Goal: Transaction & Acquisition: Purchase product/service

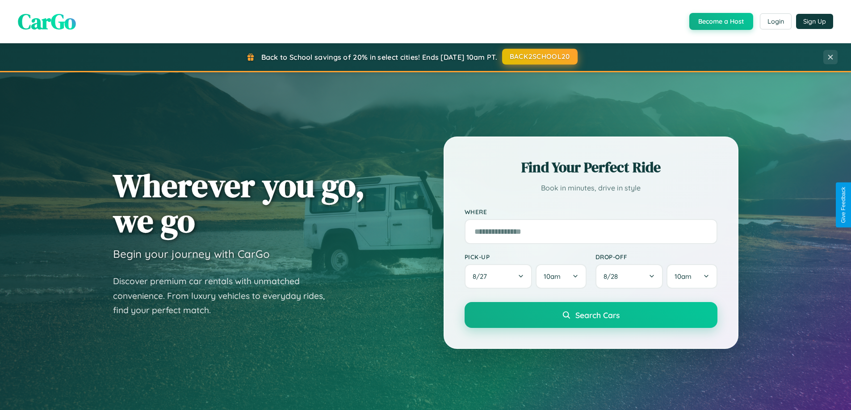
click at [539, 57] on button "BACK2SCHOOL20" at bounding box center [539, 57] width 75 height 16
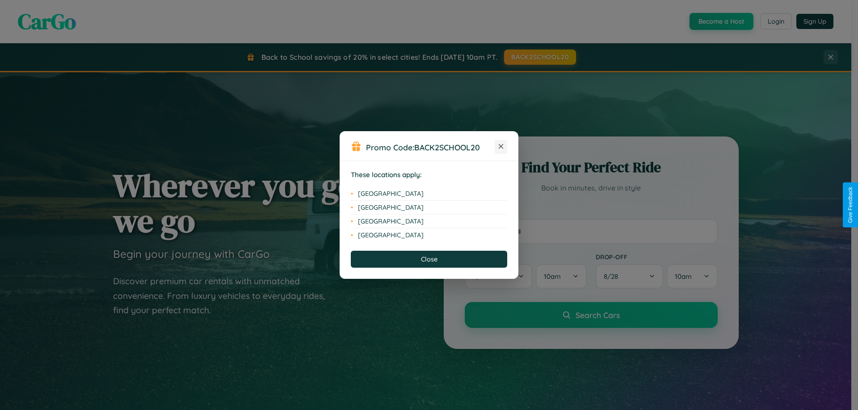
click at [501, 147] on icon at bounding box center [500, 146] width 5 height 5
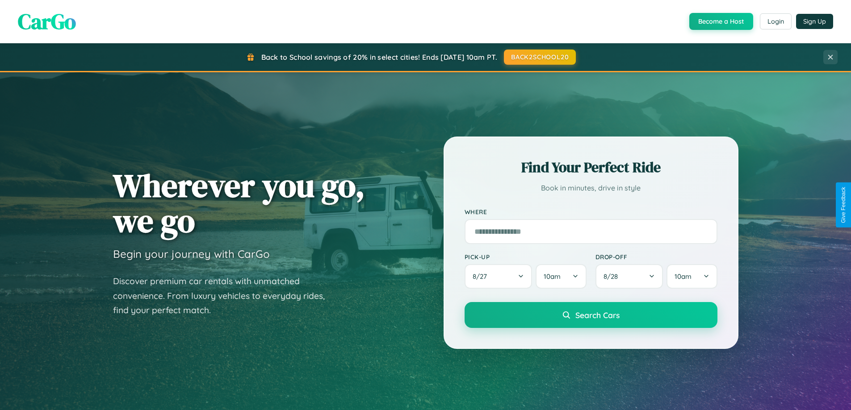
scroll to position [787, 0]
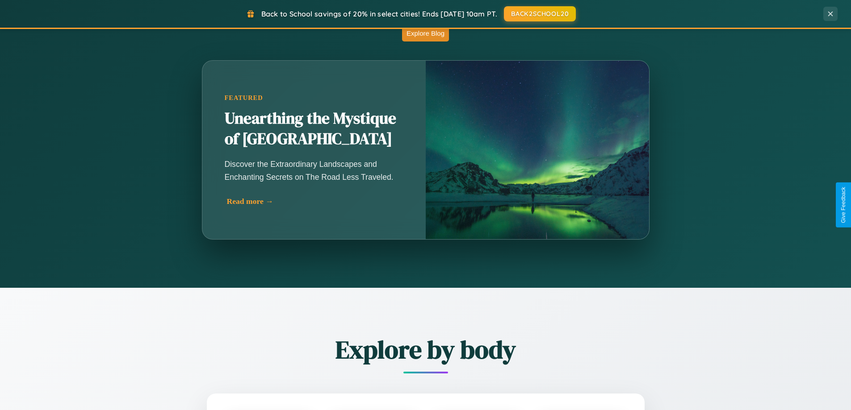
click at [314, 201] on div "Read more →" at bounding box center [316, 201] width 179 height 9
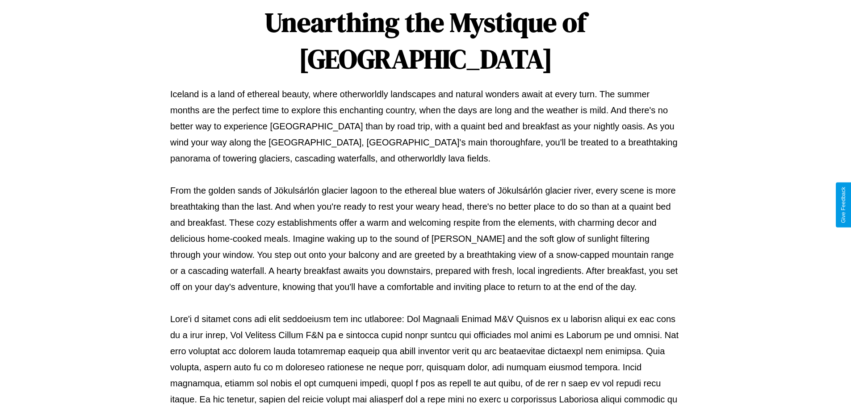
scroll to position [289, 0]
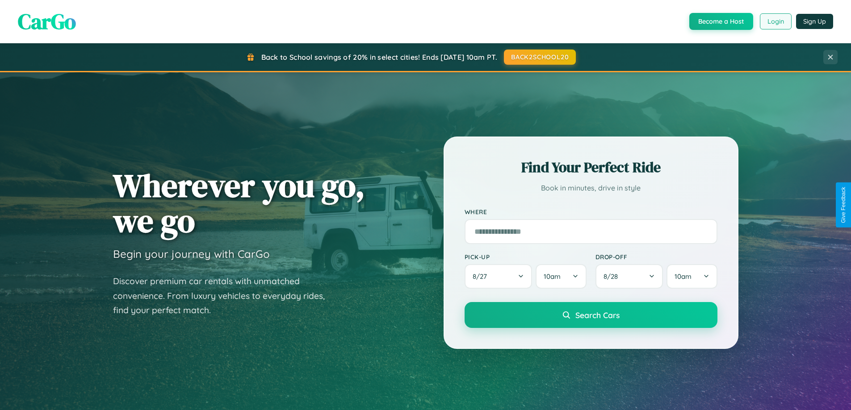
click at [775, 21] on button "Login" at bounding box center [776, 21] width 32 height 16
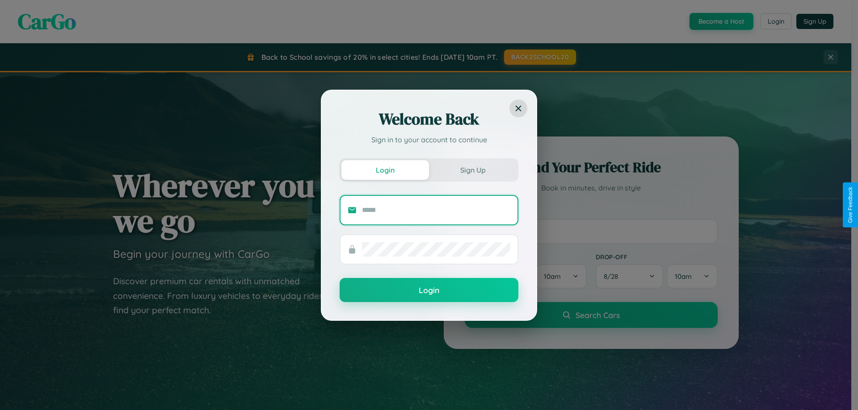
click at [436, 210] on input "text" at bounding box center [436, 210] width 148 height 14
type input "**********"
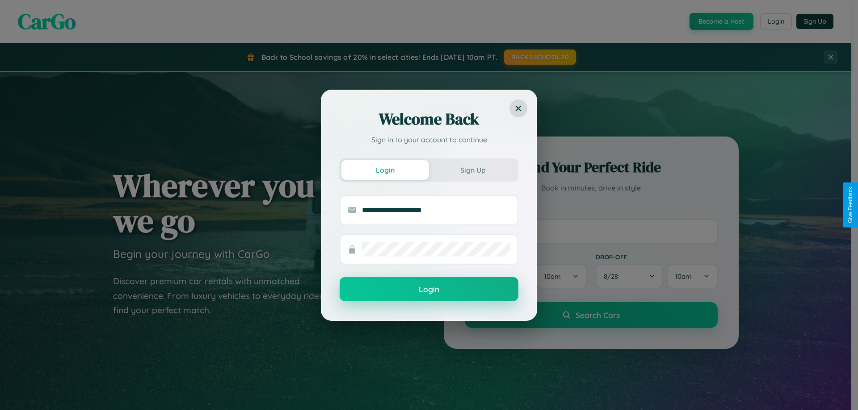
click at [429, 290] on button "Login" at bounding box center [428, 289] width 179 height 24
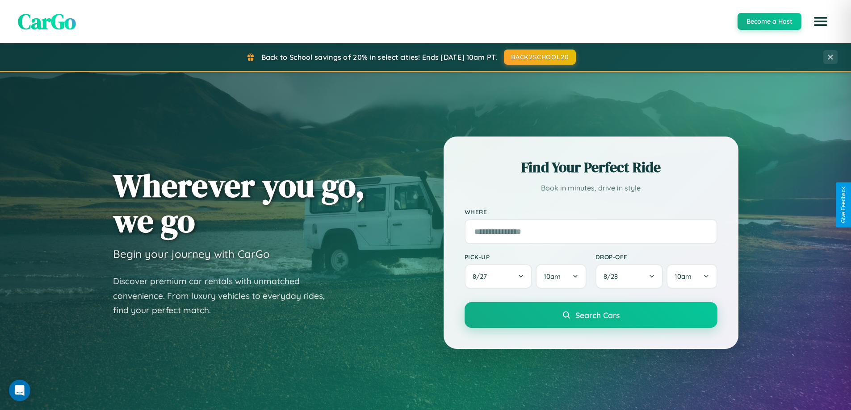
scroll to position [385, 0]
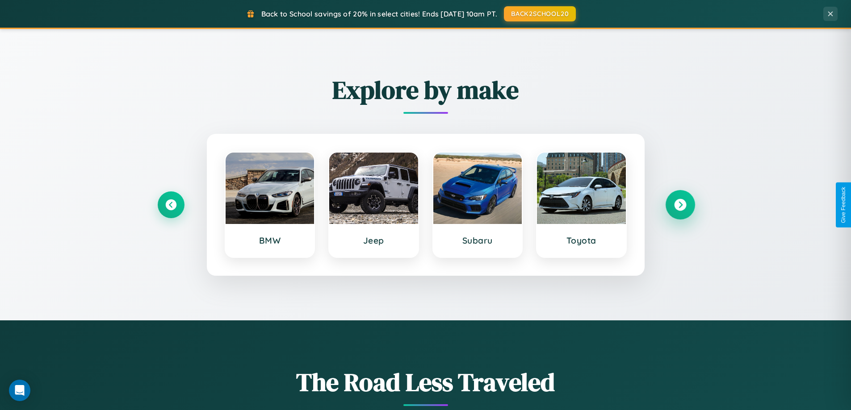
click at [680, 205] on icon at bounding box center [680, 205] width 12 height 12
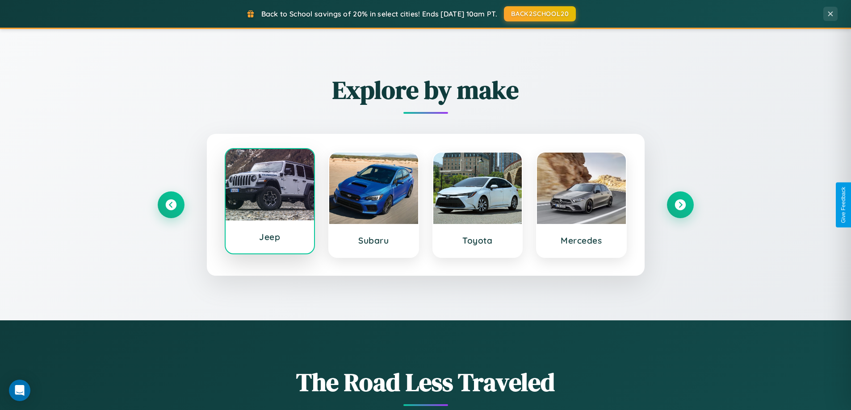
click at [269, 202] on div at bounding box center [270, 184] width 89 height 71
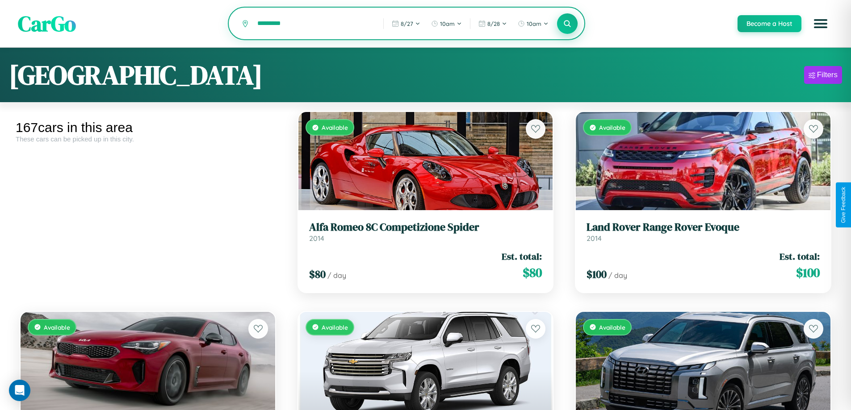
type input "*********"
click at [567, 24] on icon at bounding box center [567, 23] width 8 height 8
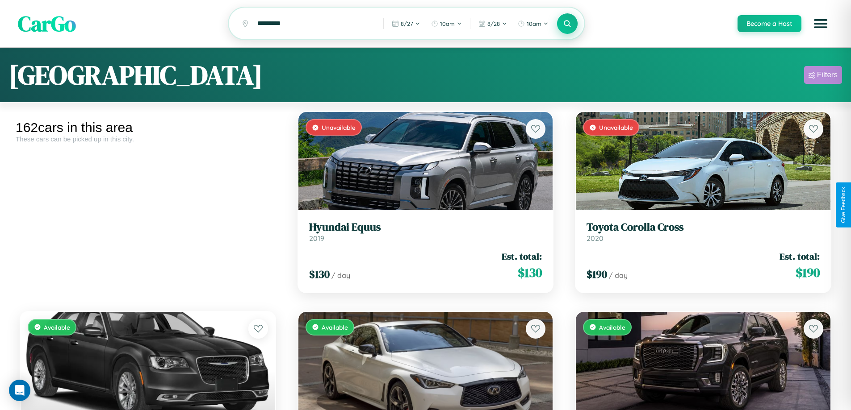
click at [823, 76] on div "Filters" at bounding box center [827, 75] width 21 height 9
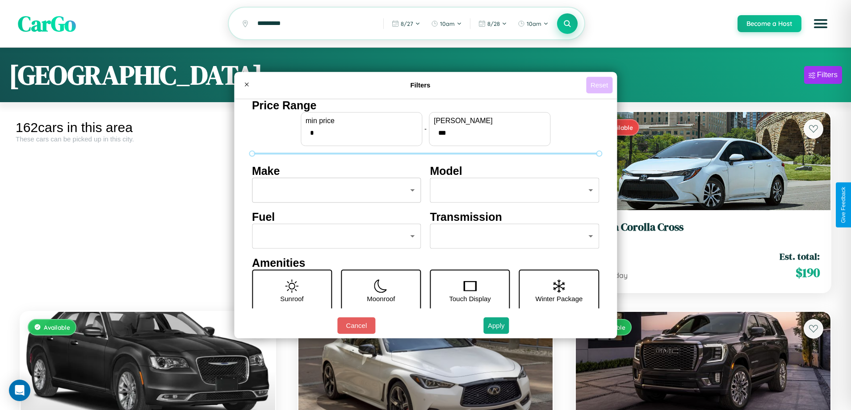
click at [600, 85] on button "Reset" at bounding box center [599, 85] width 26 height 17
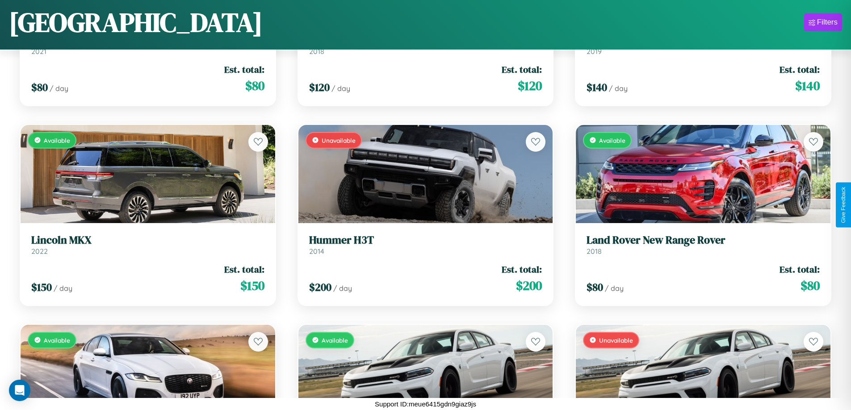
scroll to position [1126, 0]
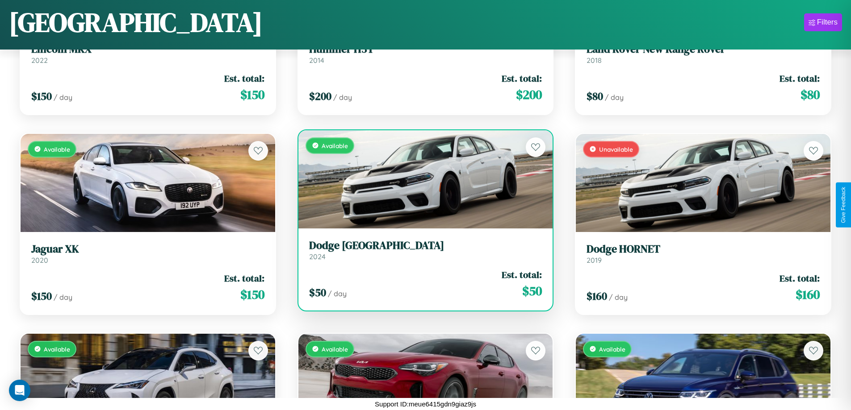
click at [422, 179] on div "Available" at bounding box center [425, 179] width 255 height 98
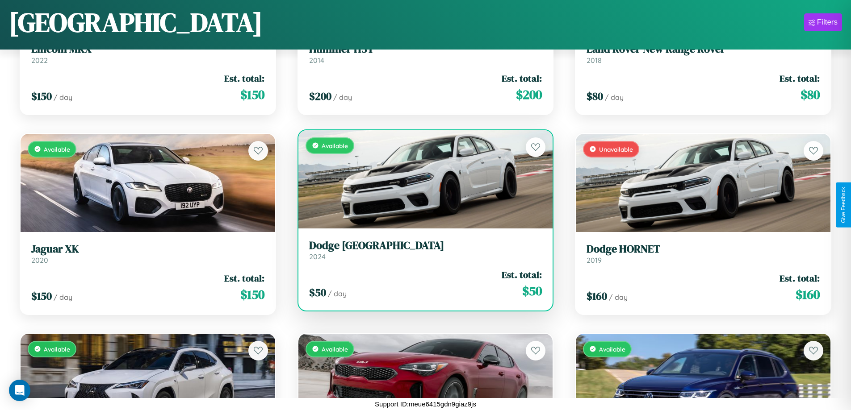
click at [422, 179] on div "Available" at bounding box center [425, 179] width 255 height 98
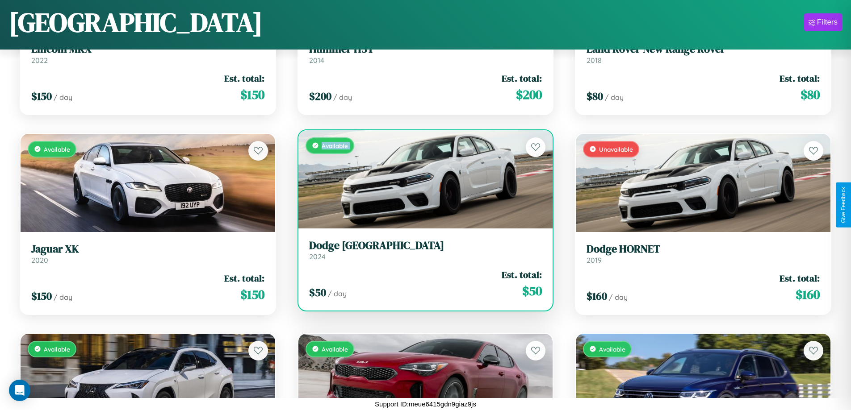
click at [422, 179] on div "Available" at bounding box center [425, 179] width 255 height 98
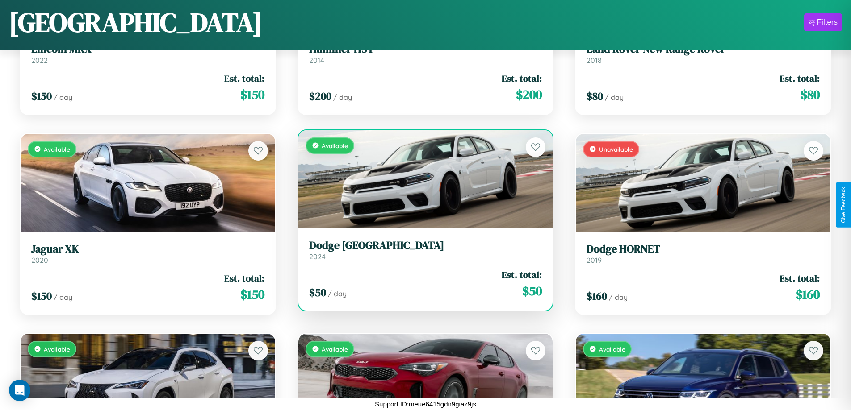
click at [422, 179] on div "Available" at bounding box center [425, 179] width 255 height 98
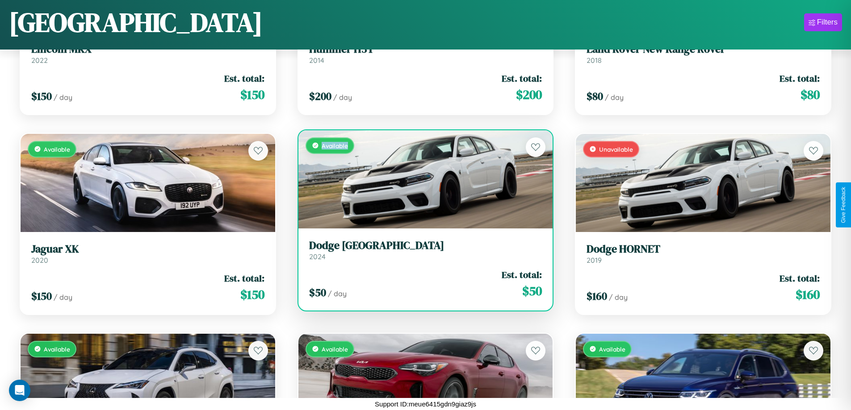
click at [422, 179] on div "Available" at bounding box center [425, 179] width 255 height 98
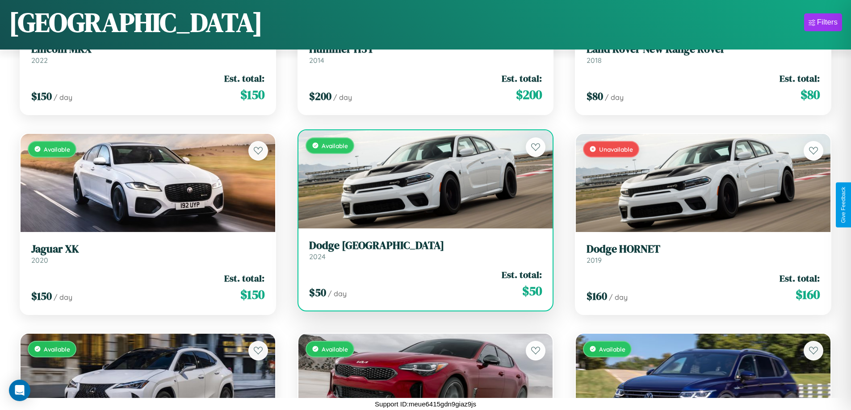
click at [422, 250] on h3 "Dodge Durango" at bounding box center [425, 245] width 233 height 13
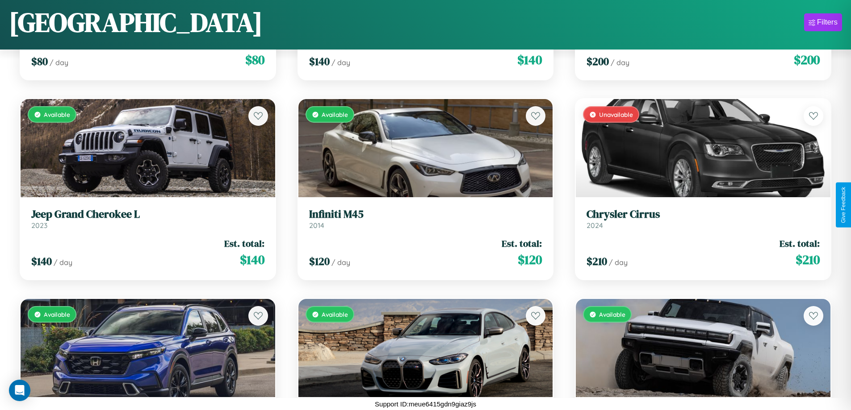
scroll to position [6326, 0]
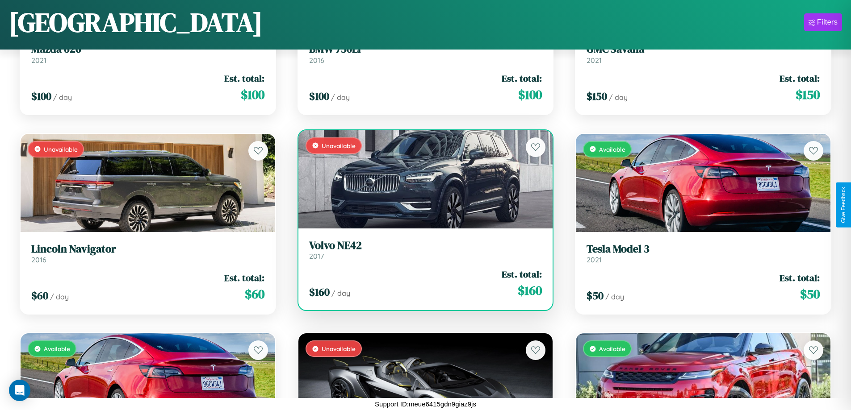
click at [422, 250] on h3 "Volvo NE42" at bounding box center [425, 245] width 233 height 13
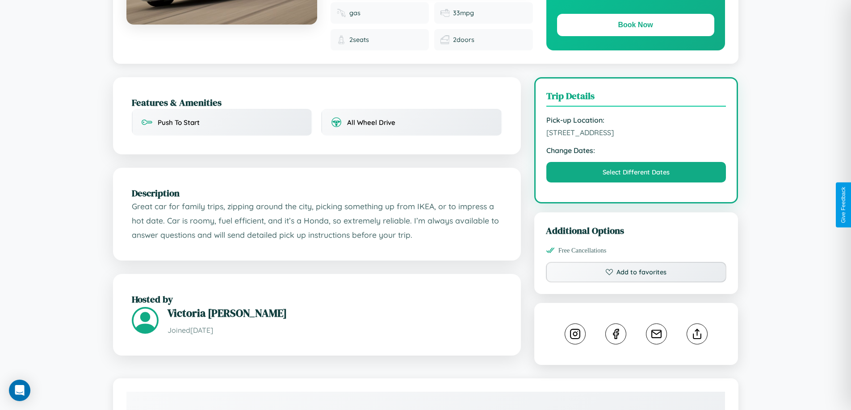
scroll to position [293, 0]
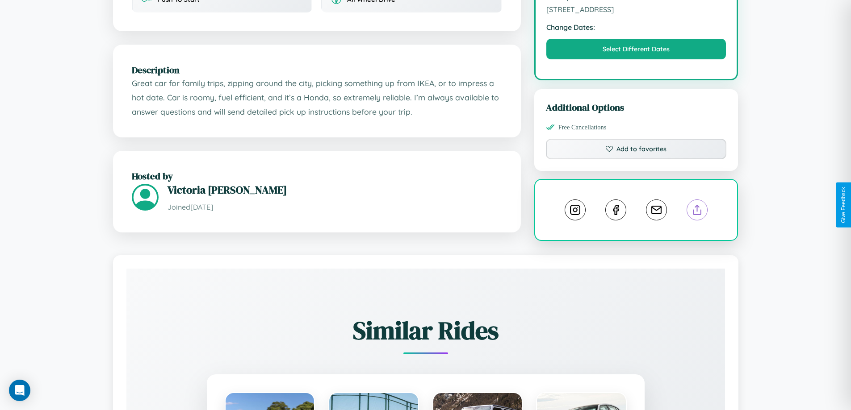
click at [697, 205] on line at bounding box center [697, 208] width 0 height 6
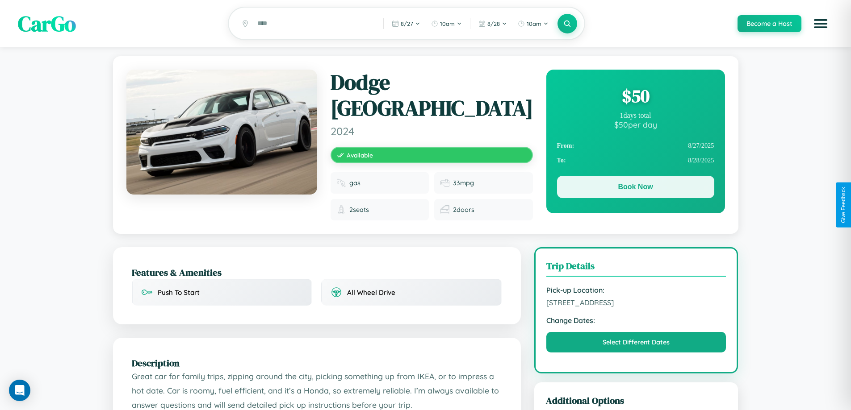
click at [635, 188] on button "Book Now" at bounding box center [635, 187] width 157 height 22
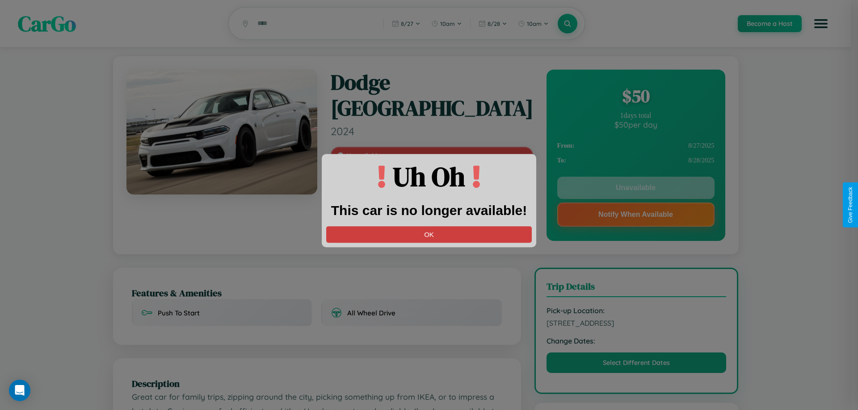
click at [429, 235] on button "OK" at bounding box center [428, 234] width 205 height 17
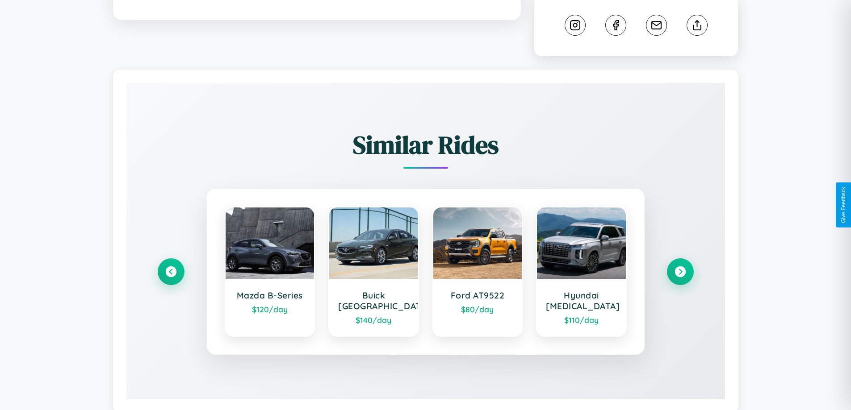
scroll to position [525, 0]
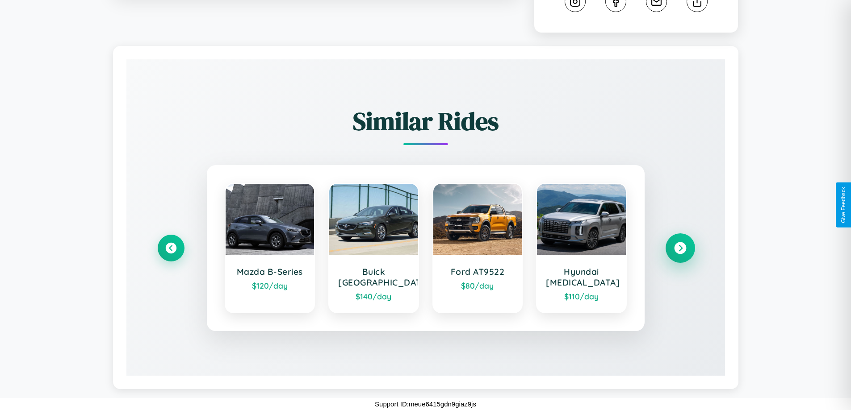
click at [680, 248] on icon at bounding box center [680, 249] width 12 height 12
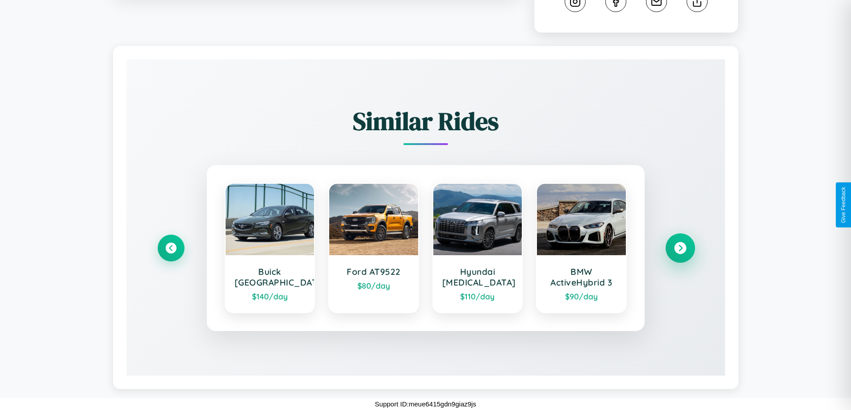
click at [680, 248] on icon at bounding box center [680, 249] width 12 height 12
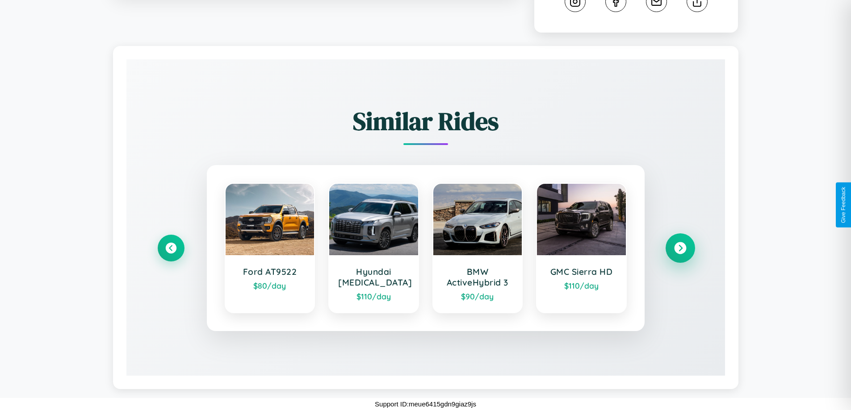
click at [680, 248] on icon at bounding box center [680, 249] width 12 height 12
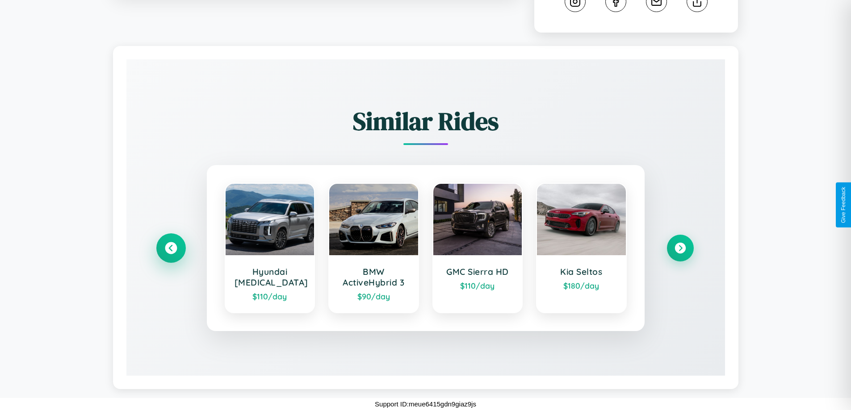
click at [171, 248] on icon at bounding box center [171, 249] width 12 height 12
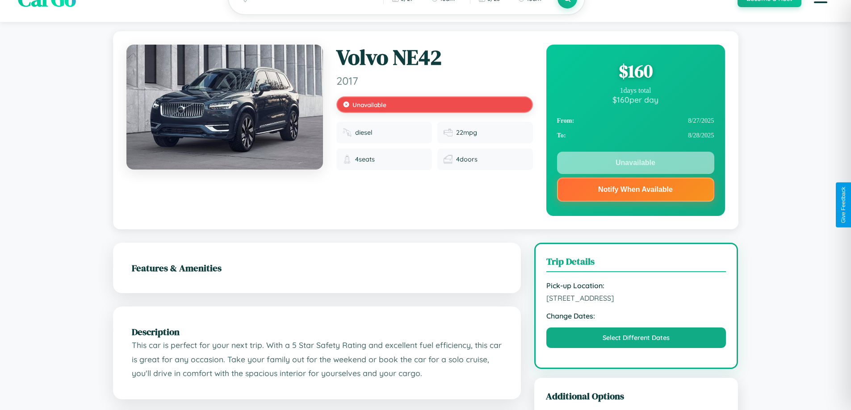
scroll to position [0, 0]
